Goal: Information Seeking & Learning: Learn about a topic

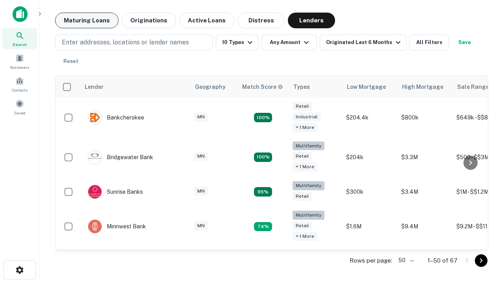
click at [87, 20] on button "Maturing Loans" at bounding box center [86, 21] width 63 height 16
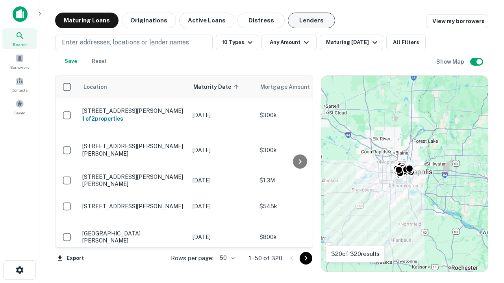
click at [311, 20] on button "Lenders" at bounding box center [311, 21] width 47 height 16
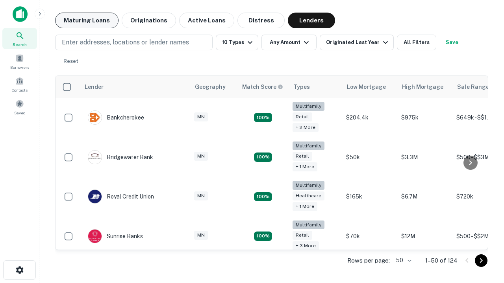
click at [87, 20] on button "Maturing Loans" at bounding box center [86, 21] width 63 height 16
